Goal: Book appointment/travel/reservation

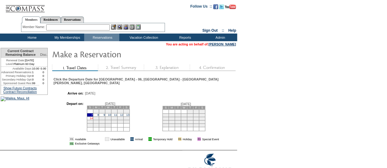
click at [93, 120] on link "14" at bounding box center [91, 118] width 3 height 3
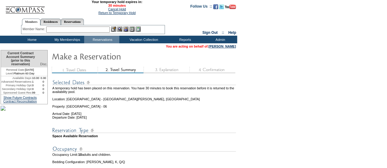
scroll to position [108, 0]
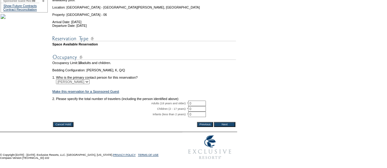
click at [197, 101] on input "0" at bounding box center [197, 104] width 18 height 6
type input "2"
click at [235, 122] on input "Next" at bounding box center [224, 124] width 21 height 5
